Goal: Navigation & Orientation: Find specific page/section

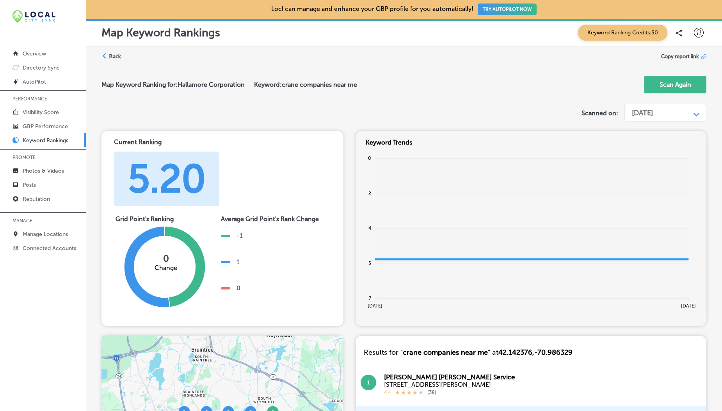
click at [39, 138] on p "Keyword Rankings" at bounding box center [46, 140] width 46 height 7
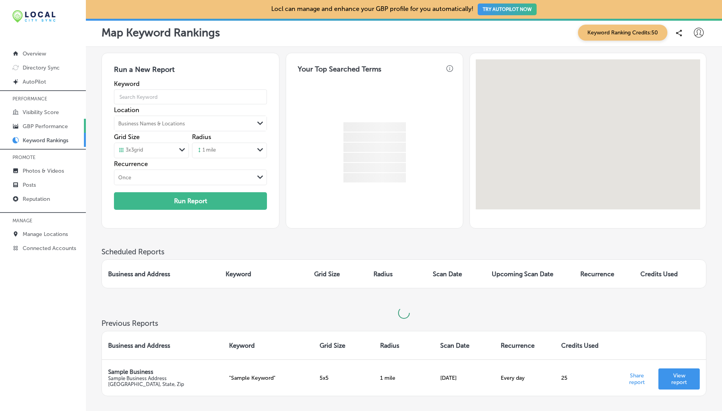
click at [41, 121] on link "GBP Performance" at bounding box center [43, 126] width 86 height 14
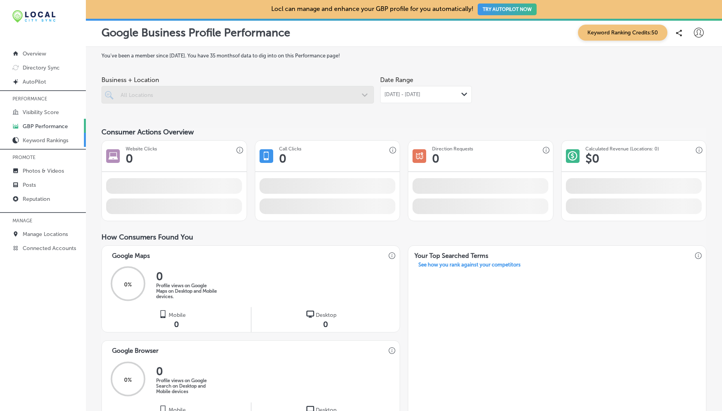
click at [45, 139] on p "Keyword Rankings" at bounding box center [46, 140] width 46 height 7
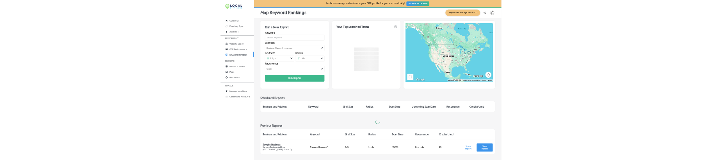
scroll to position [69, 0]
